Goal: Stay updated: Stay informed about current events or changing information

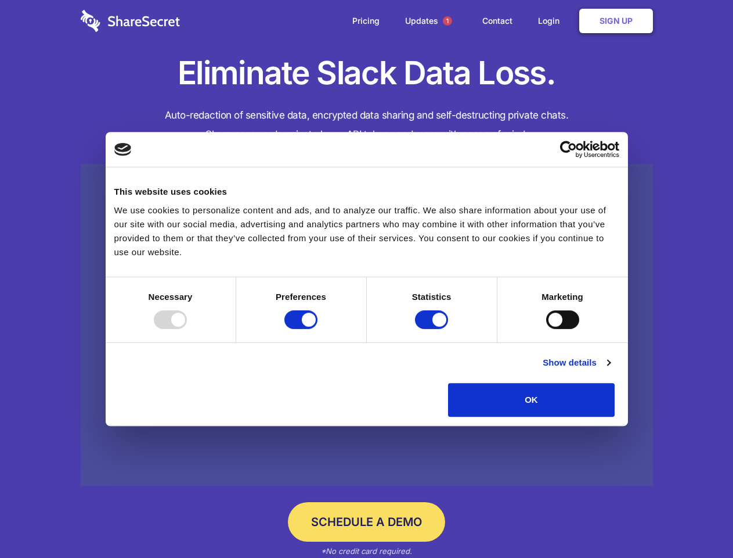
click at [187, 329] on div at bounding box center [170, 319] width 33 height 19
click at [318, 329] on input "Preferences" at bounding box center [301, 319] width 33 height 19
click at [433, 329] on input "Statistics" at bounding box center [431, 319] width 33 height 19
checkbox input "false"
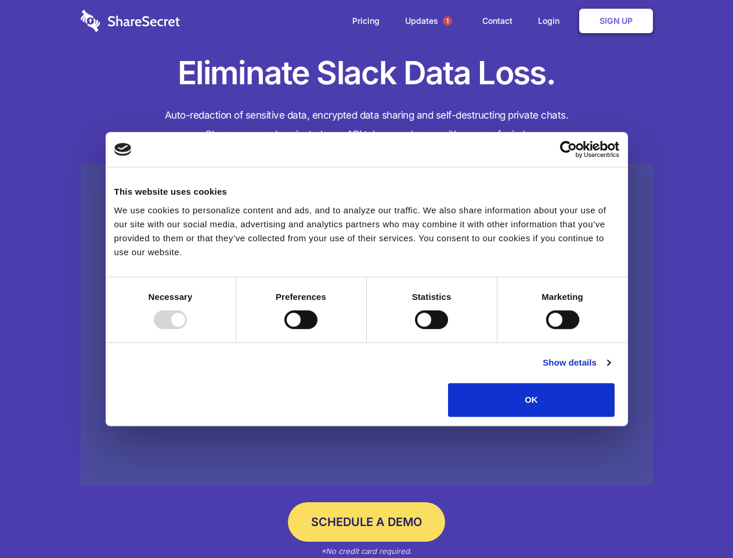
click at [546, 329] on input "Marketing" at bounding box center [562, 319] width 33 height 19
checkbox input "true"
click at [610, 369] on link "Show details" at bounding box center [576, 362] width 67 height 14
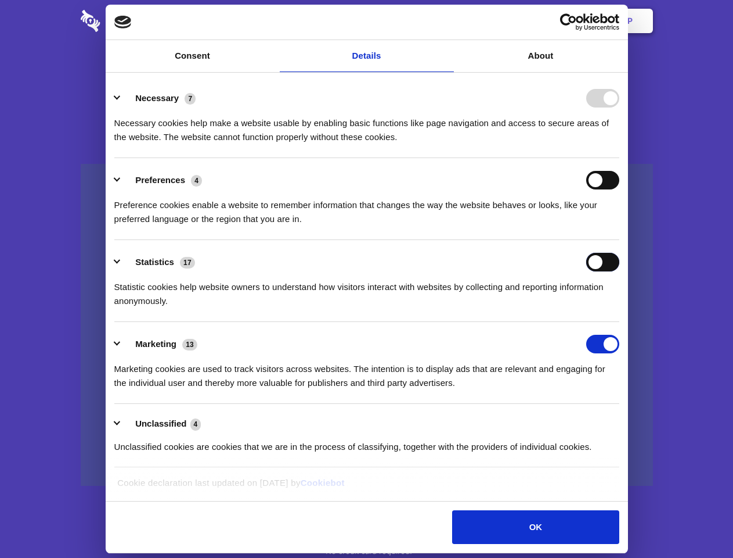
click at [620, 308] on div "Statistics 17 Statistic cookies help website owners to understand how visitors …" at bounding box center [366, 280] width 505 height 55
click at [447, 21] on span "1" at bounding box center [447, 20] width 9 height 9
